Goal: Task Accomplishment & Management: Manage account settings

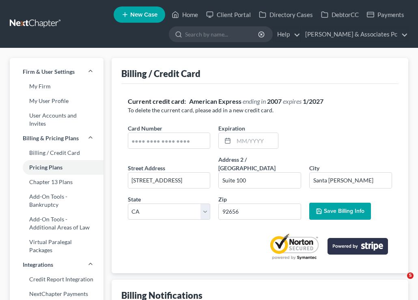
select select "4"
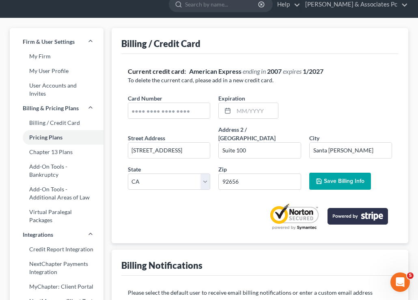
scroll to position [773, 0]
click at [39, 55] on link "My Firm" at bounding box center [57, 56] width 94 height 15
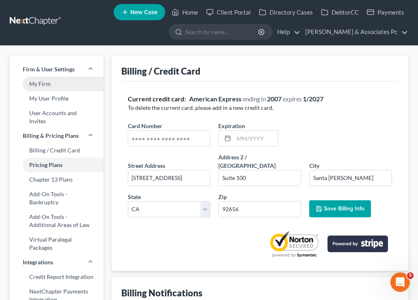
select select "29"
select select "4"
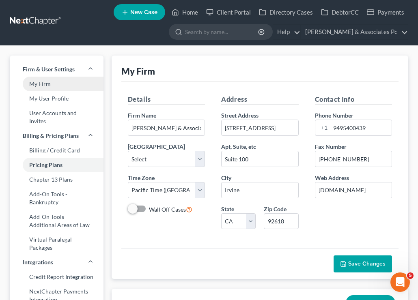
scroll to position [0, 0]
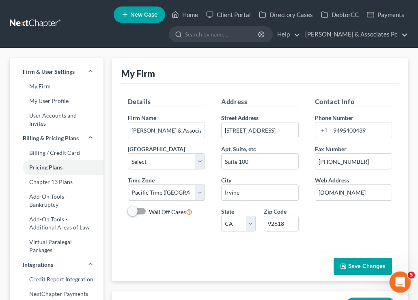
click at [404, 284] on div "Open Intercom Messenger" at bounding box center [398, 281] width 27 height 27
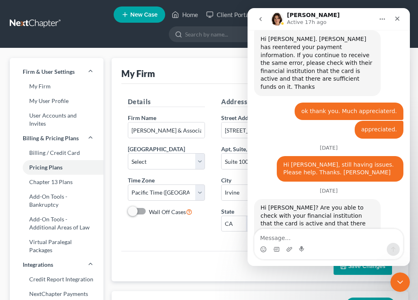
scroll to position [773, 0]
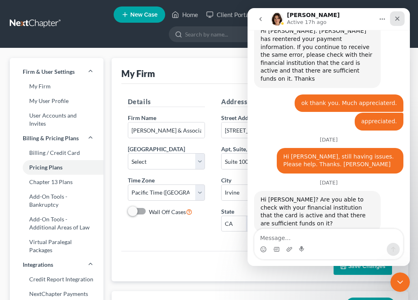
click at [397, 19] on icon "Close" at bounding box center [397, 19] width 4 height 4
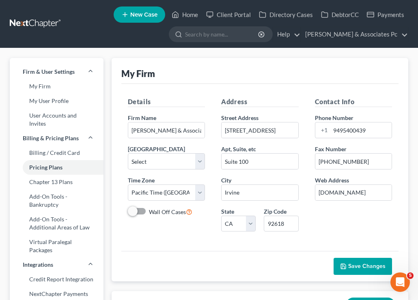
click at [44, 23] on link at bounding box center [36, 24] width 52 height 15
